Goal: Transaction & Acquisition: Purchase product/service

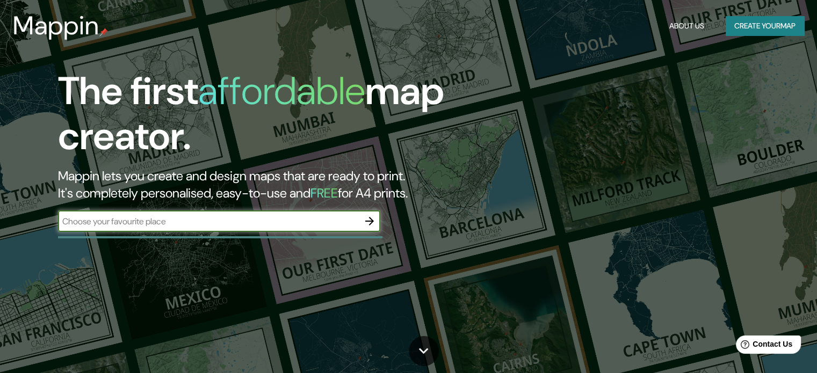
click at [157, 224] on input "text" at bounding box center [208, 221] width 301 height 12
click at [214, 215] on input "text" at bounding box center [208, 221] width 301 height 12
type input "berlin"
click at [370, 220] on icon "button" at bounding box center [369, 221] width 13 height 13
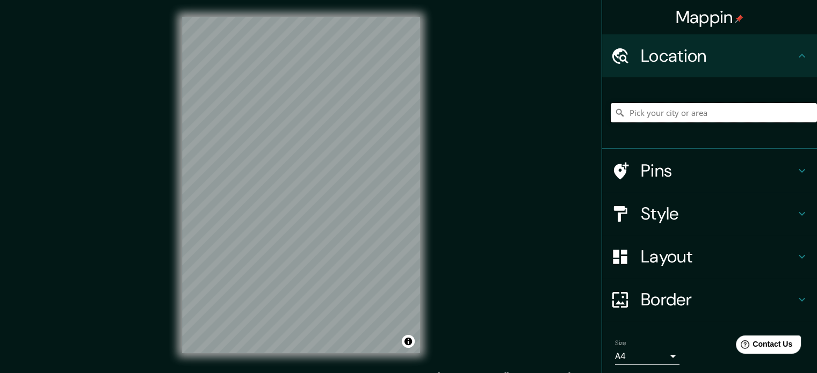
click at [694, 111] on input "Pick your city or area" at bounding box center [714, 112] width 206 height 19
click at [646, 114] on input "Pick your city or area" at bounding box center [714, 112] width 206 height 19
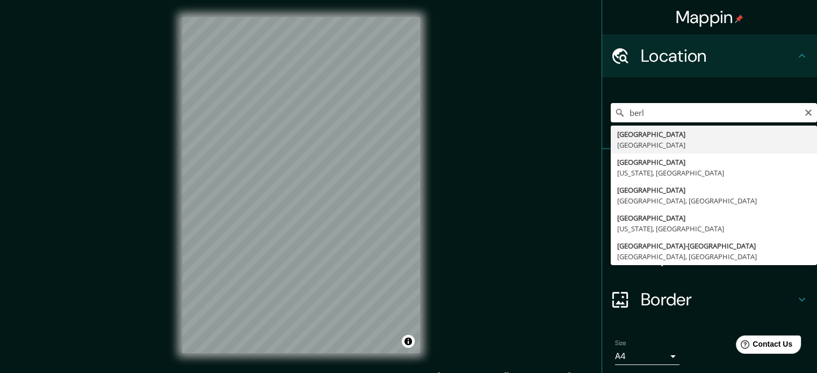
type input "[GEOGRAPHIC_DATA], [GEOGRAPHIC_DATA]"
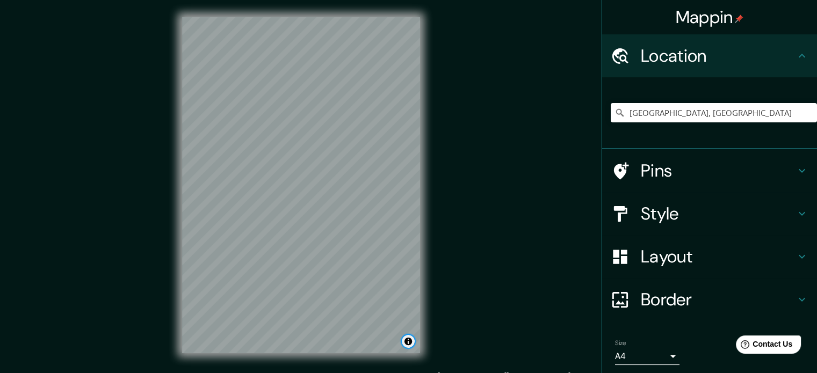
click at [409, 344] on button "Toggle attribution" at bounding box center [408, 341] width 13 height 13
click at [408, 343] on button "Toggle attribution" at bounding box center [408, 341] width 13 height 13
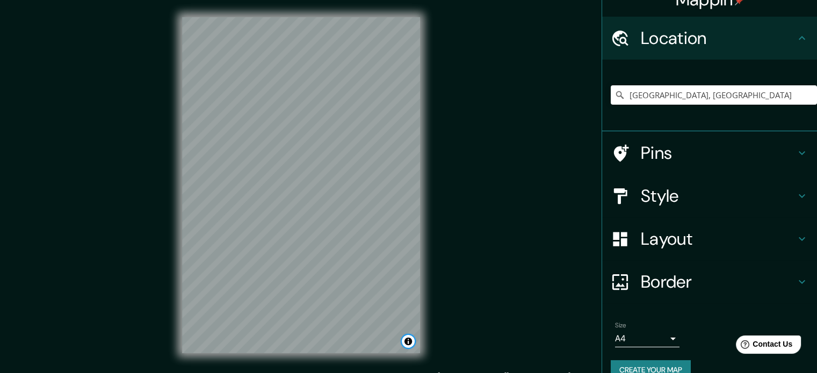
scroll to position [37, 0]
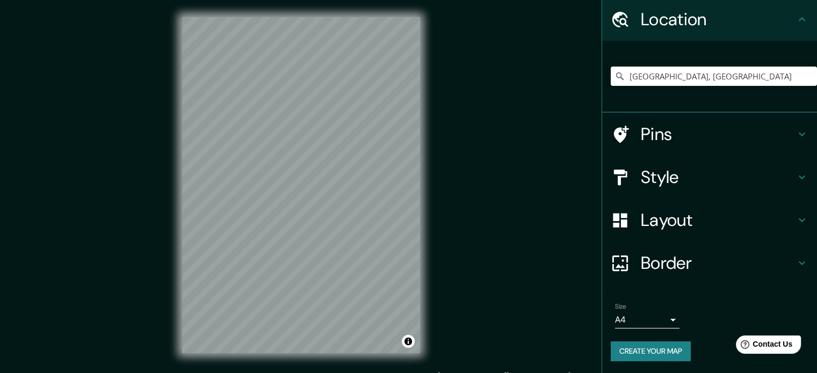
click at [795, 217] on icon at bounding box center [801, 220] width 13 height 13
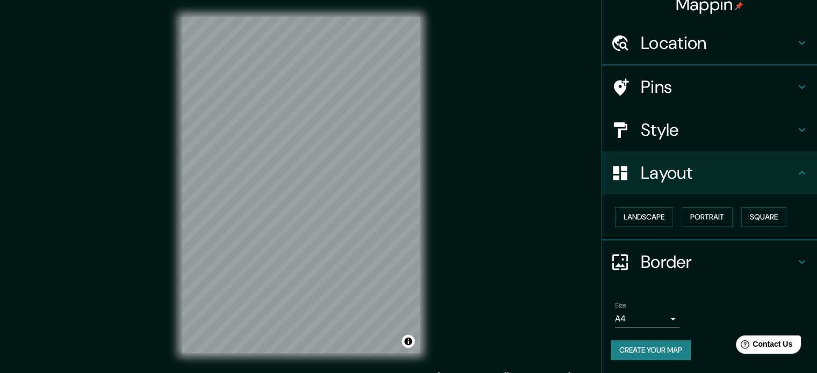
scroll to position [12, 0]
click at [624, 219] on button "Landscape" at bounding box center [644, 218] width 58 height 20
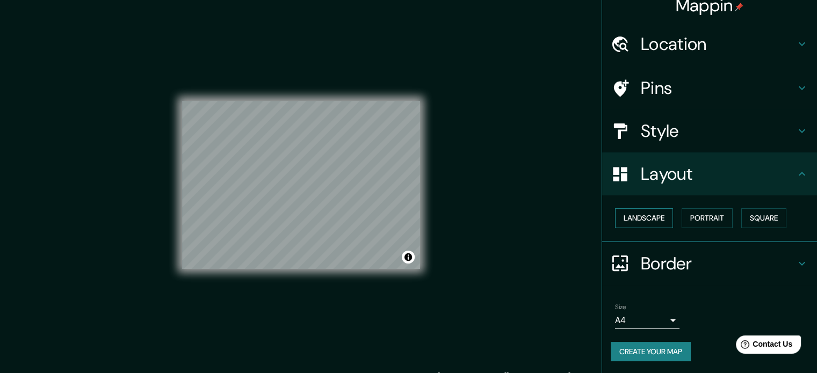
click at [624, 219] on button "Landscape" at bounding box center [644, 218] width 58 height 20
click at [701, 219] on button "Portrait" at bounding box center [707, 218] width 51 height 20
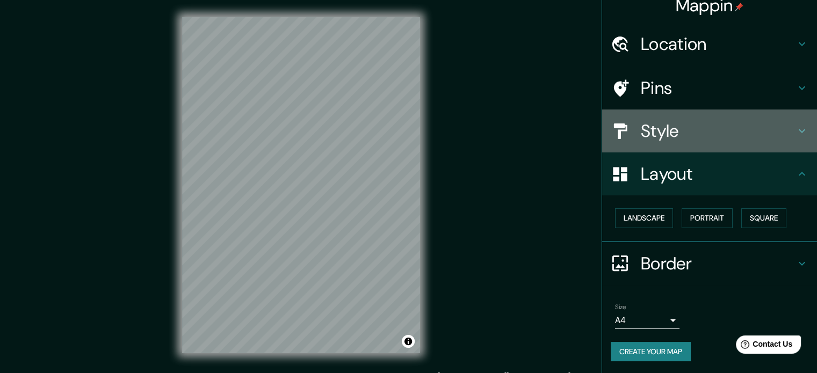
click at [775, 137] on h4 "Style" at bounding box center [718, 130] width 155 height 21
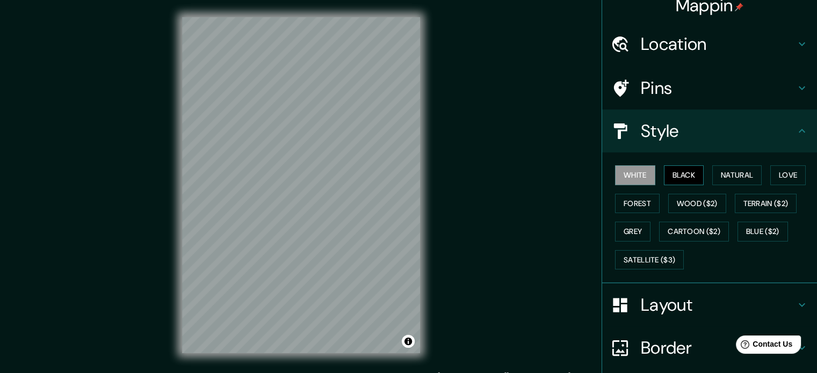
click at [676, 175] on button "Black" at bounding box center [684, 175] width 40 height 20
click at [636, 171] on button "White" at bounding box center [635, 175] width 40 height 20
click at [727, 176] on button "Natural" at bounding box center [736, 175] width 49 height 20
click at [775, 176] on button "Love" at bounding box center [787, 175] width 35 height 20
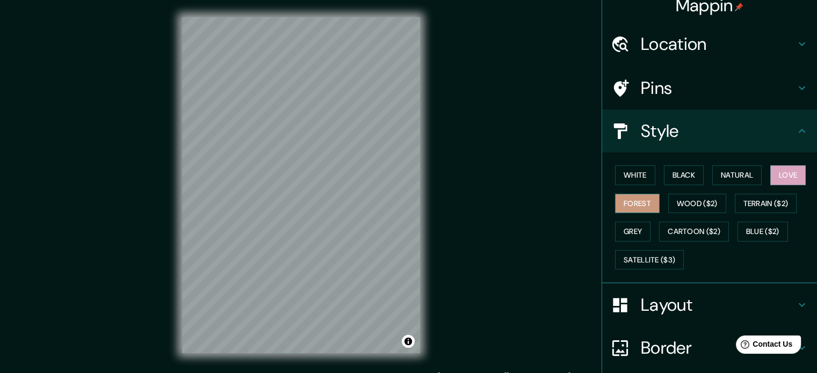
click at [637, 201] on button "Forest" at bounding box center [637, 204] width 45 height 20
click at [633, 225] on button "Grey" at bounding box center [632, 232] width 35 height 20
click at [653, 84] on h4 "Pins" at bounding box center [718, 87] width 155 height 21
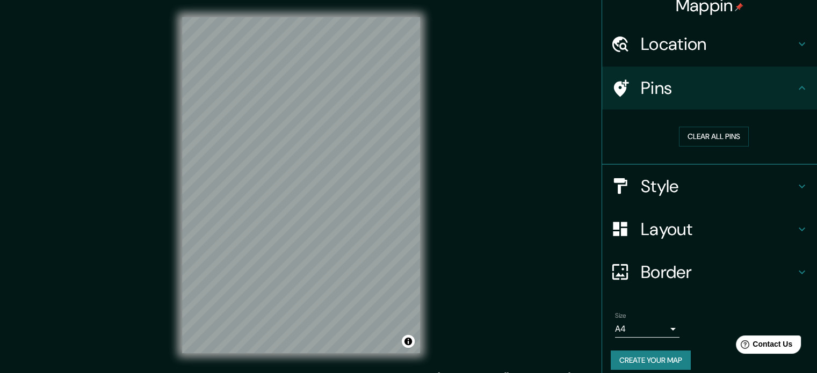
click at [795, 49] on icon at bounding box center [801, 44] width 13 height 13
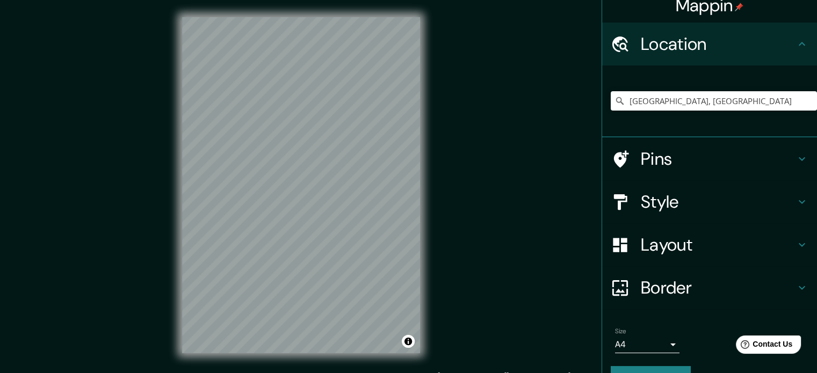
scroll to position [37, 0]
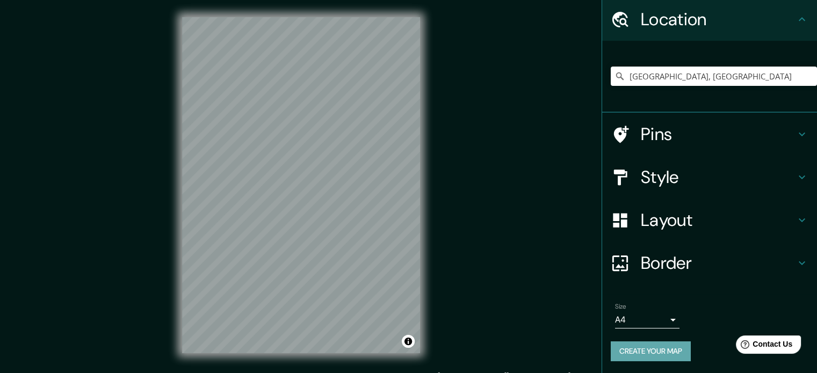
click at [653, 350] on button "Create your map" at bounding box center [651, 352] width 80 height 20
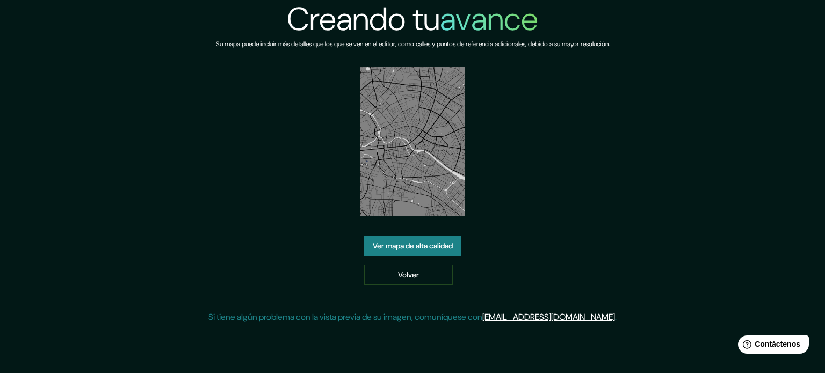
click at [429, 249] on font "Ver mapa de alta calidad" at bounding box center [413, 246] width 80 height 10
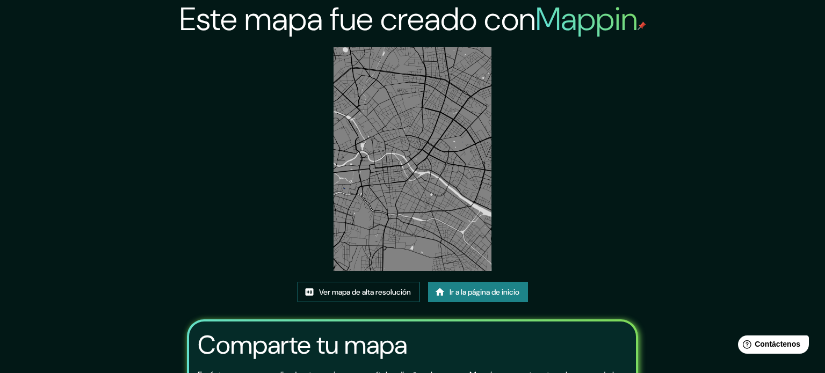
click at [366, 287] on font "Ver mapa de alta resolución" at bounding box center [365, 292] width 92 height 10
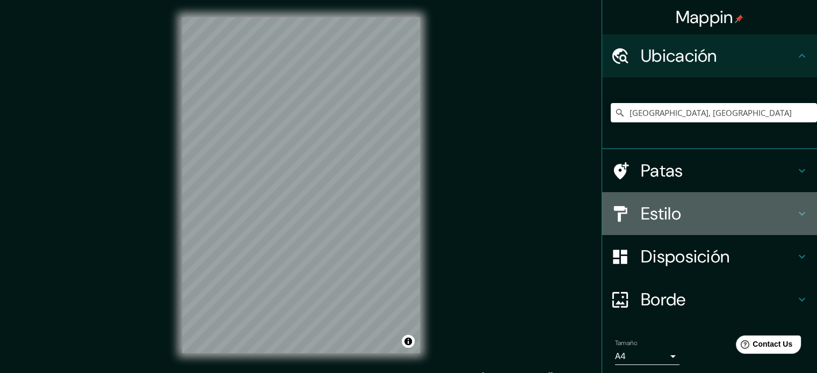
click at [684, 214] on h4 "Estilo" at bounding box center [718, 213] width 155 height 21
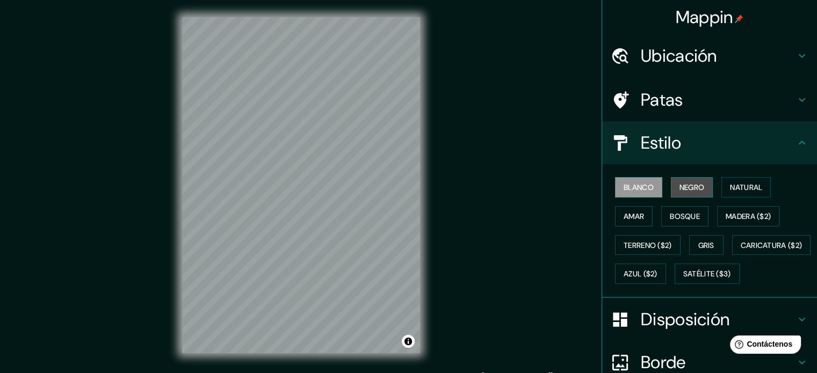
click at [679, 190] on font "Negro" at bounding box center [691, 188] width 25 height 10
click at [770, 189] on div "Blanco Negro Natural Amar Bosque Madera ($2) Terreno ($2) Gris Caricatura ($2) …" at bounding box center [714, 230] width 206 height 115
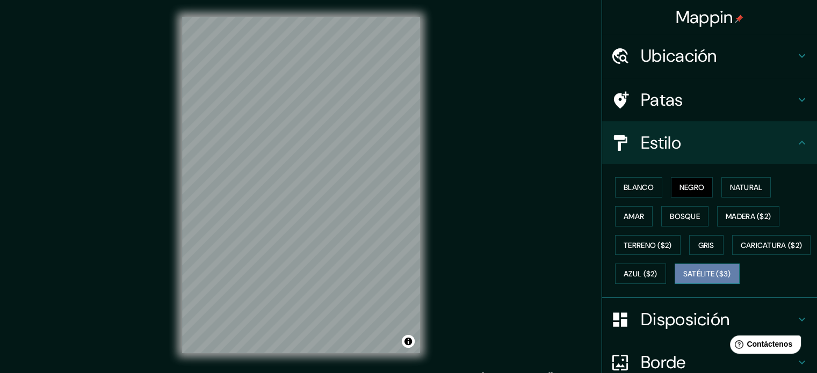
click at [683, 279] on font "Satélite ($3)" at bounding box center [707, 275] width 48 height 10
click at [684, 189] on font "Negro" at bounding box center [691, 188] width 25 height 10
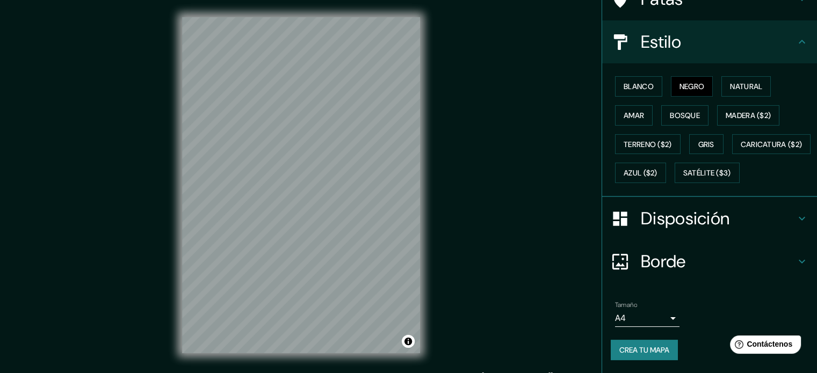
scroll to position [127, 0]
click at [741, 150] on font "Caricatura ($2)" at bounding box center [772, 144] width 62 height 14
click at [671, 76] on button "Negro" at bounding box center [692, 86] width 42 height 20
drag, startPoint x: 628, startPoint y: 60, endPoint x: 619, endPoint y: 58, distance: 8.9
click at [629, 82] on font "Blanco" at bounding box center [639, 87] width 30 height 10
